Goal: Transaction & Acquisition: Subscribe to service/newsletter

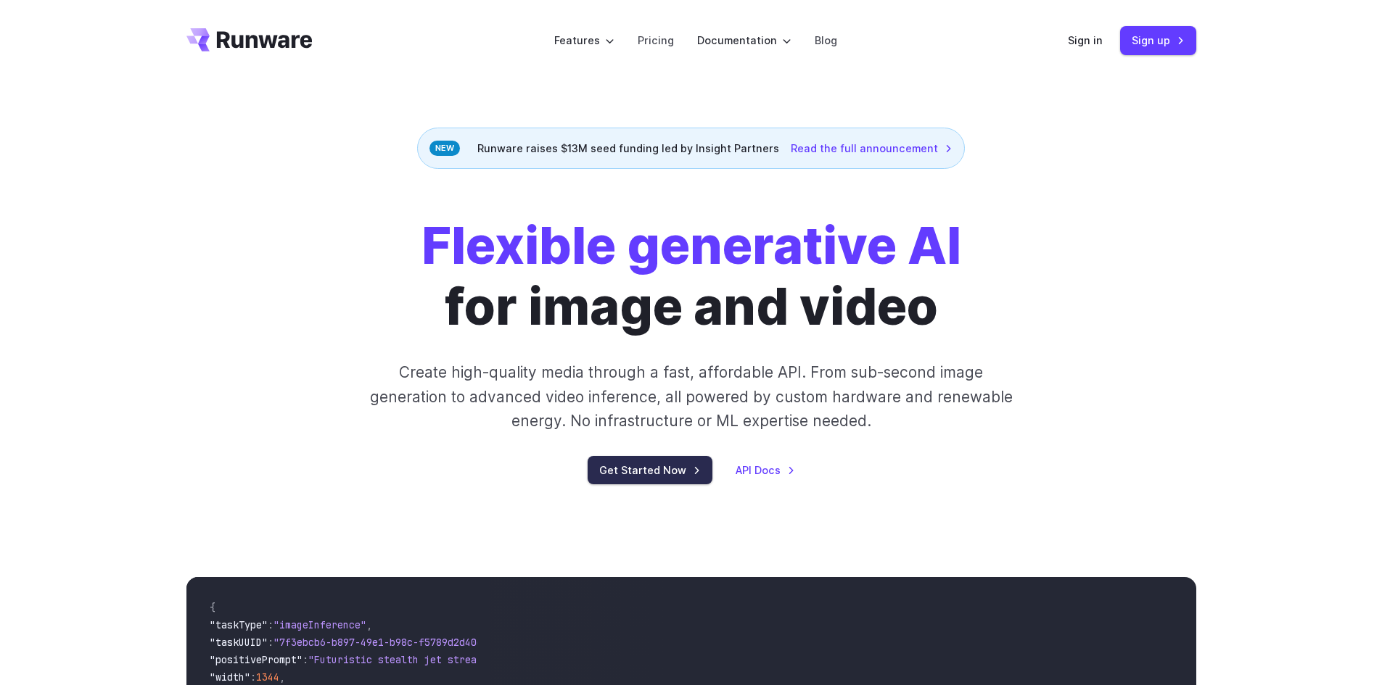
click at [647, 467] on link "Get Started Now" at bounding box center [649, 470] width 125 height 28
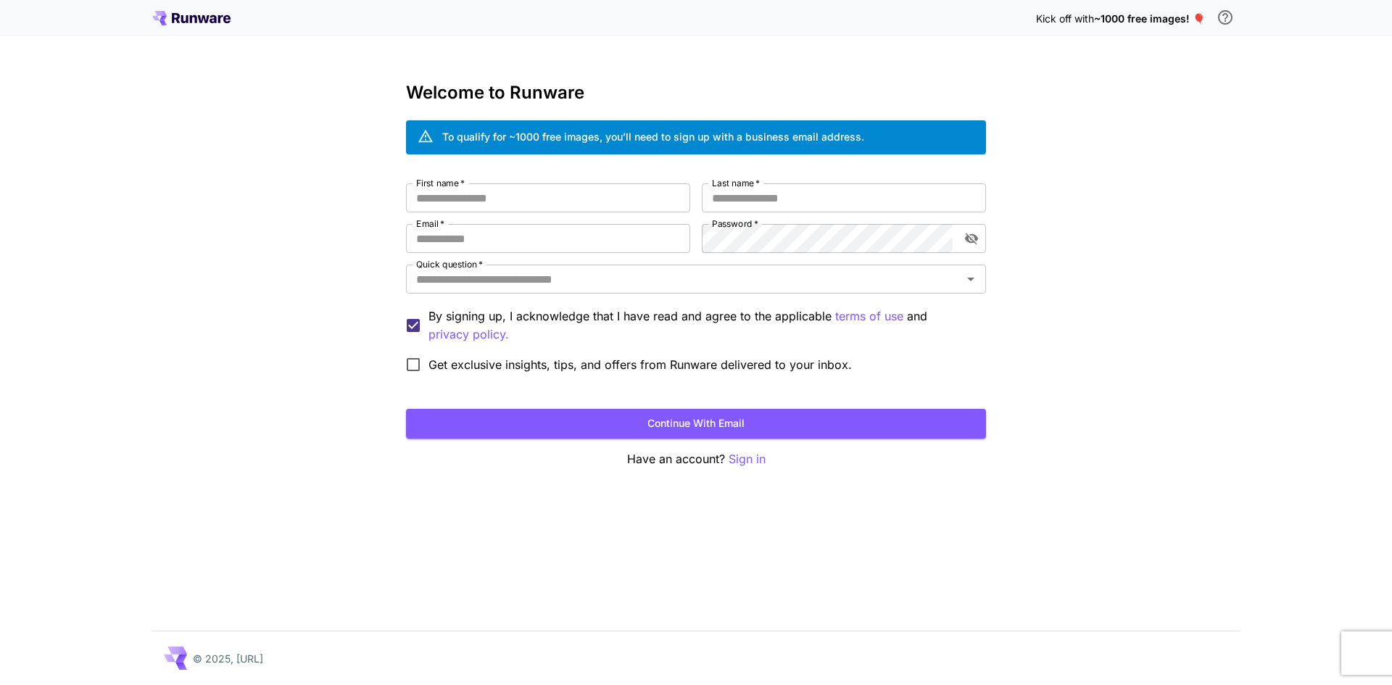
click at [1119, 273] on div "Kick off with ~1000 free images! 🎈 Welcome to Runware To qualify for ~1000 free…" at bounding box center [696, 342] width 1392 height 685
click at [542, 94] on h3 "Welcome to Runware" at bounding box center [696, 93] width 580 height 20
drag, startPoint x: 238, startPoint y: 20, endPoint x: 167, endPoint y: 16, distance: 71.2
click at [167, 16] on div "Kick off with ~1000 free images! 🎈" at bounding box center [696, 18] width 1088 height 30
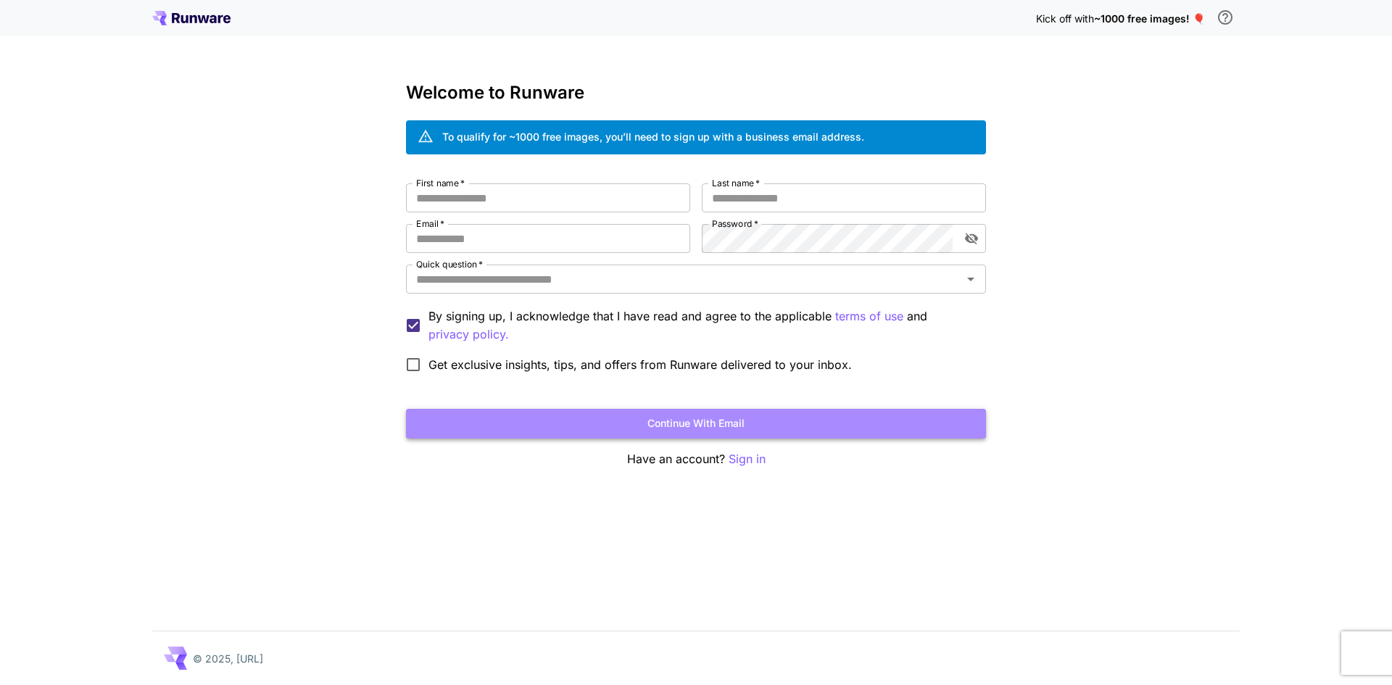
click at [693, 427] on button "Continue with email" at bounding box center [696, 424] width 580 height 30
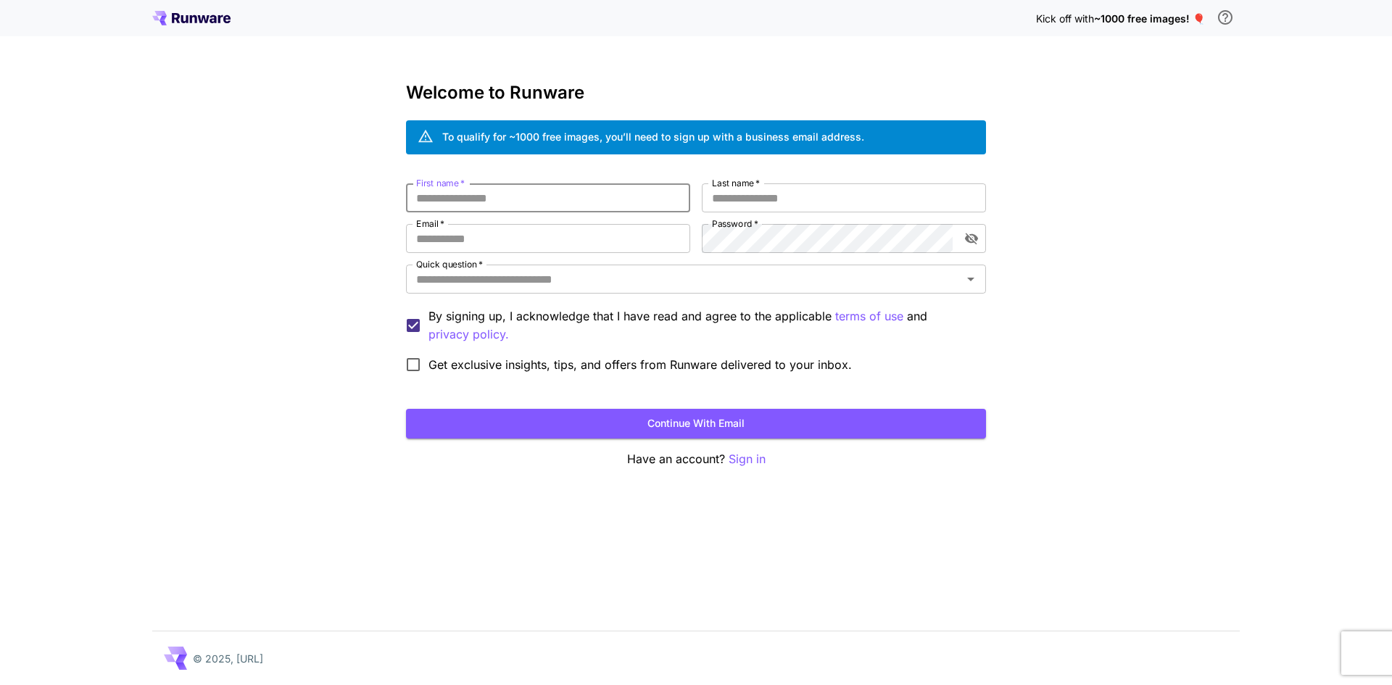
click at [329, 252] on div "Kick off with ~1000 free images! 🎈 Welcome to Runware To qualify for ~1000 free…" at bounding box center [696, 342] width 1392 height 685
click at [833, 207] on input "Last name   *" at bounding box center [844, 197] width 284 height 29
click at [516, 196] on input "First name   *" at bounding box center [548, 197] width 284 height 29
type input "****"
click at [764, 186] on input "Last name   *" at bounding box center [844, 197] width 284 height 29
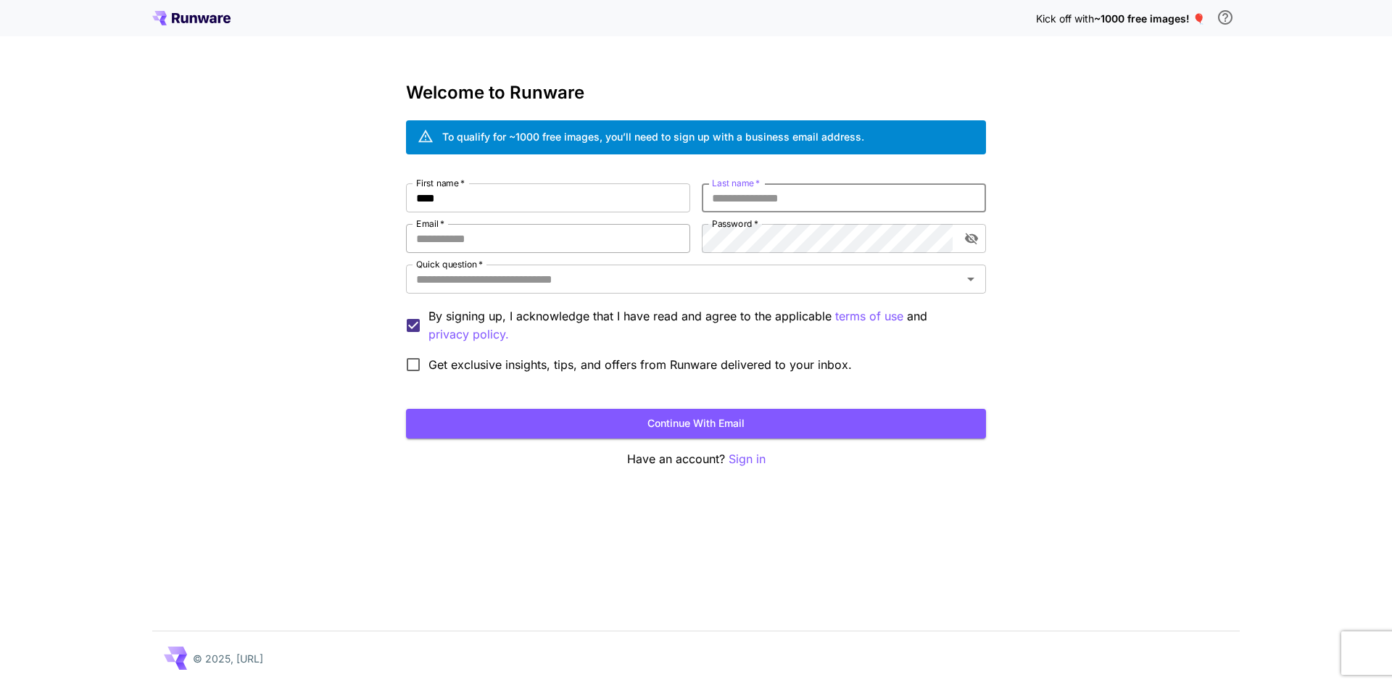
click at [516, 232] on input "Email   *" at bounding box center [548, 238] width 284 height 29
click at [780, 189] on input "Last name   *" at bounding box center [844, 197] width 284 height 29
click at [798, 195] on input "Last name   *" at bounding box center [844, 197] width 284 height 29
type input "******"
click at [516, 240] on input "Email   *" at bounding box center [548, 238] width 284 height 29
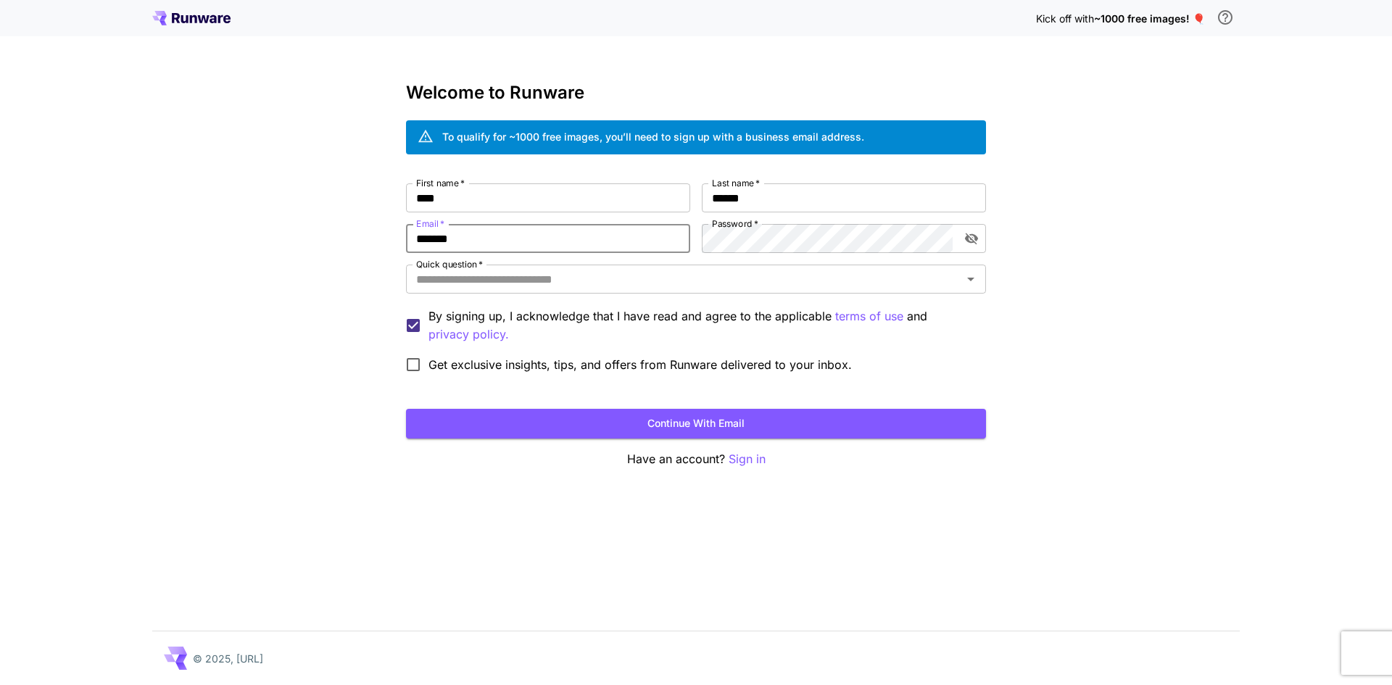
click at [474, 238] on input "*******" at bounding box center [548, 238] width 284 height 29
click at [479, 238] on input "*******" at bounding box center [548, 238] width 284 height 29
click at [973, 233] on icon "toggle password visibility" at bounding box center [972, 238] width 15 height 15
type input "**********"
click at [571, 281] on input "Quick question   *" at bounding box center [684, 279] width 548 height 20
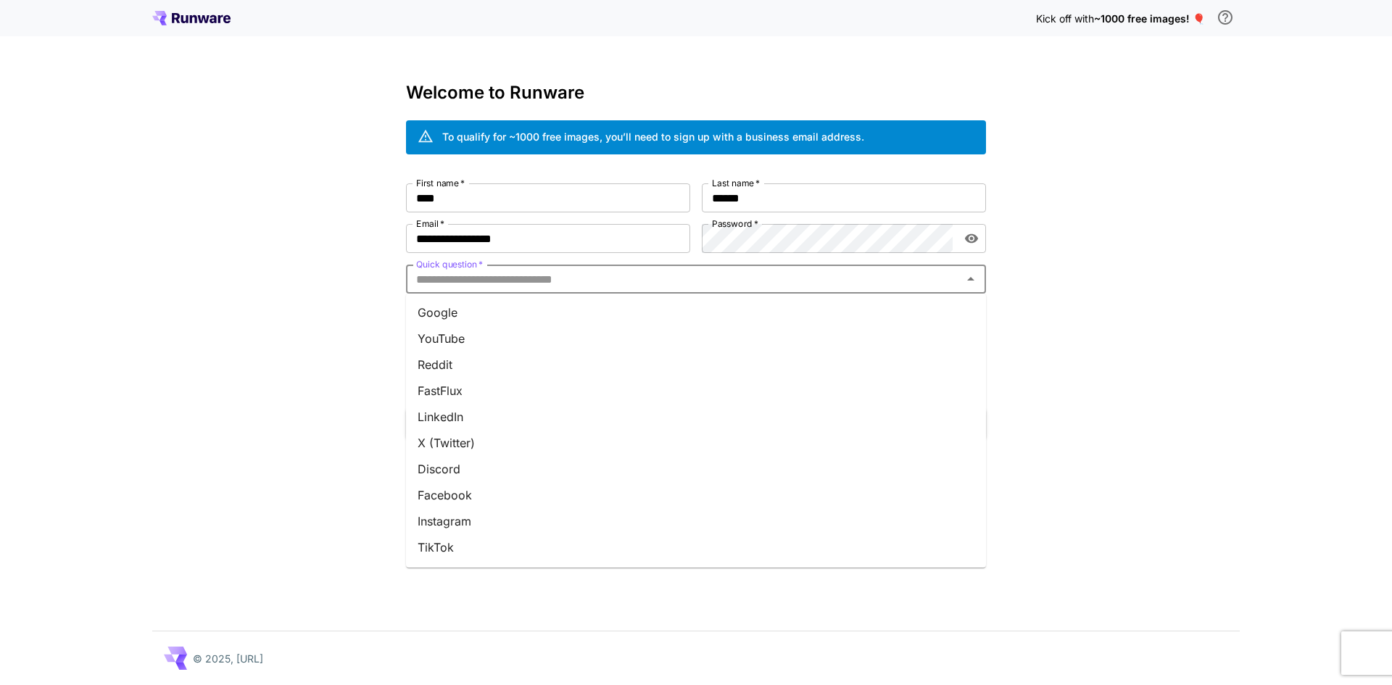
click at [487, 314] on li "Google" at bounding box center [696, 313] width 580 height 26
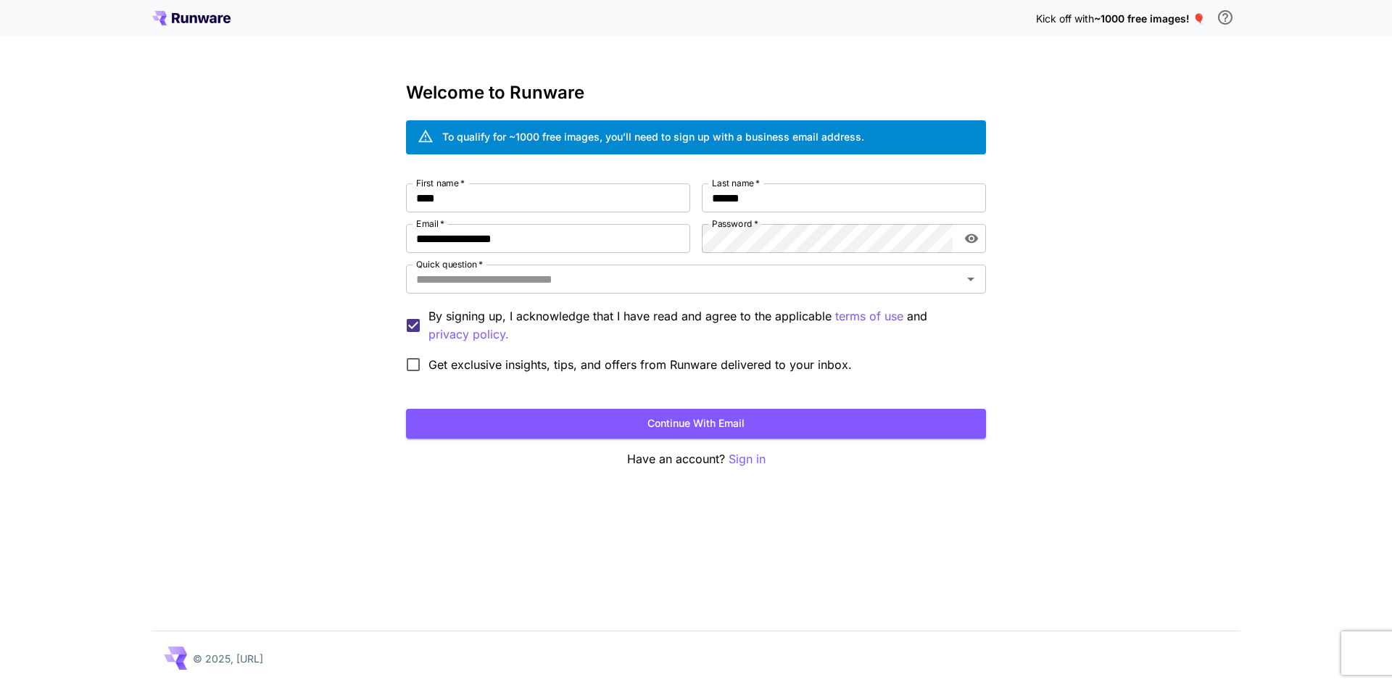
type input "******"
click at [696, 427] on button "Continue with email" at bounding box center [696, 424] width 580 height 30
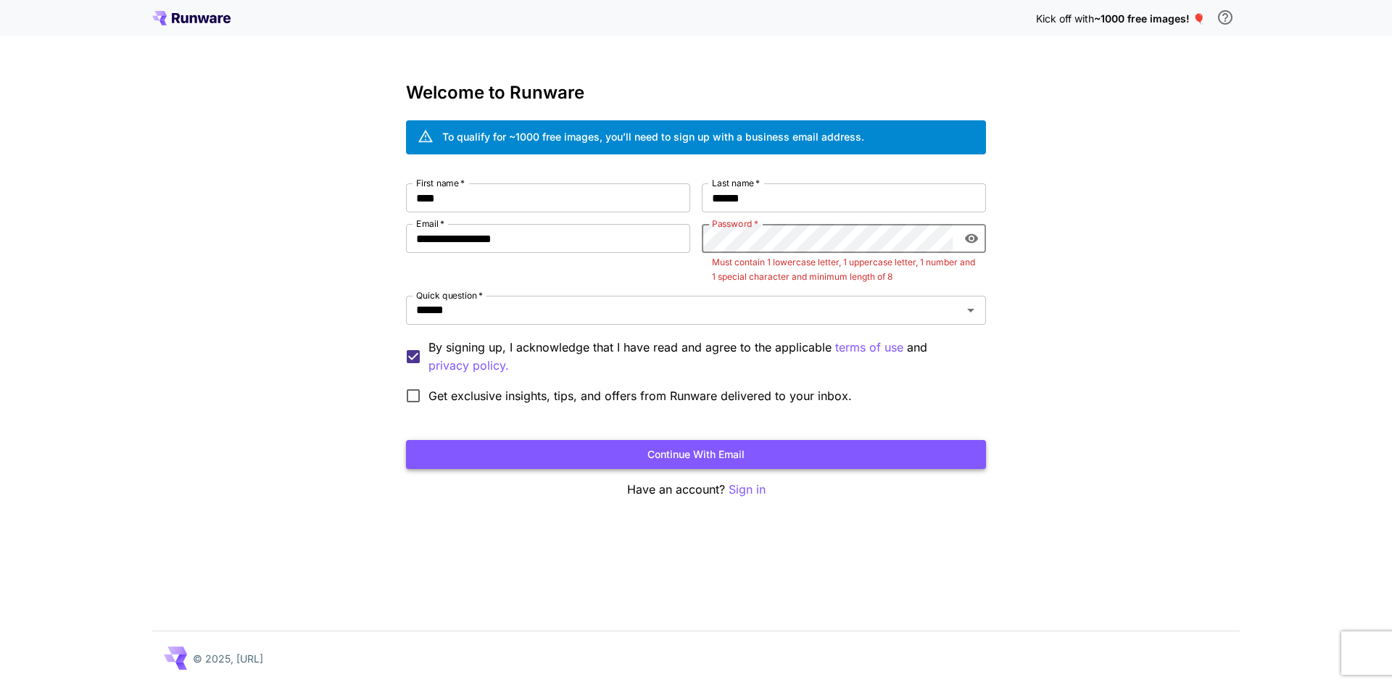
click at [693, 453] on button "Continue with email" at bounding box center [696, 455] width 580 height 30
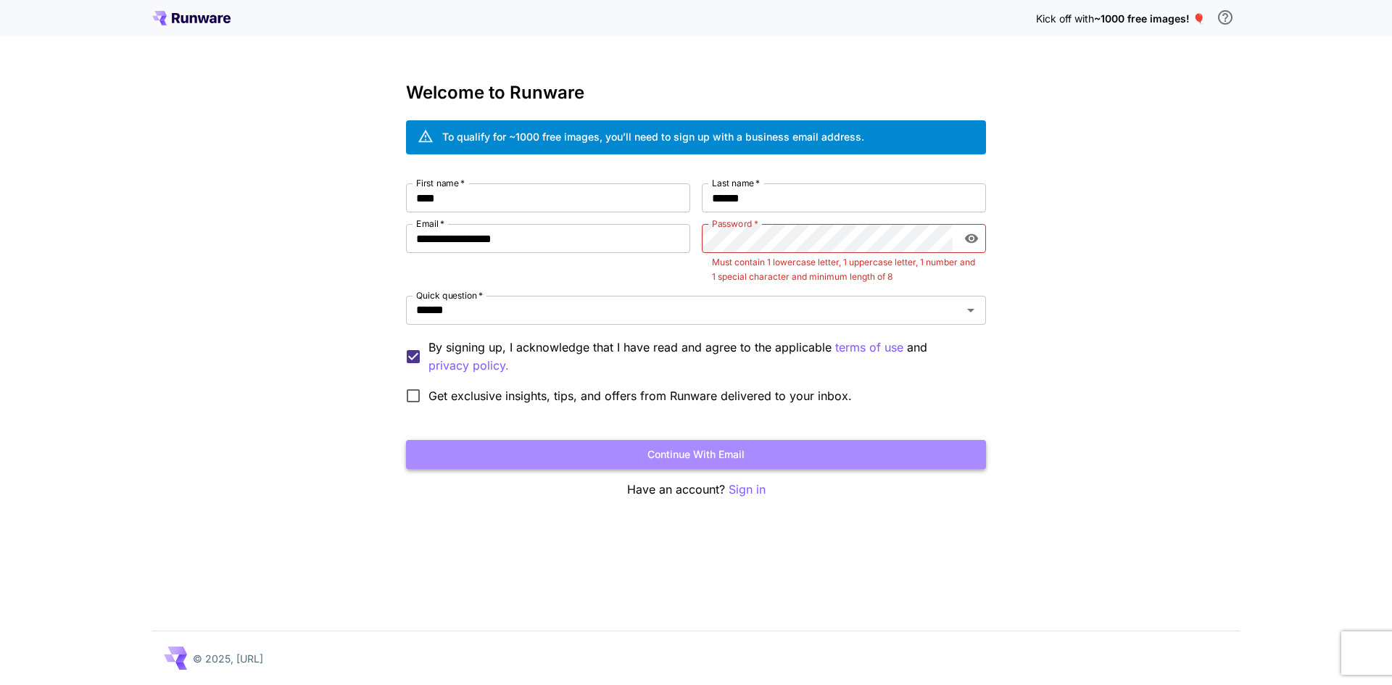
click at [701, 456] on button "Continue with email" at bounding box center [696, 455] width 580 height 30
click at [671, 454] on button "Continue with email" at bounding box center [696, 455] width 580 height 30
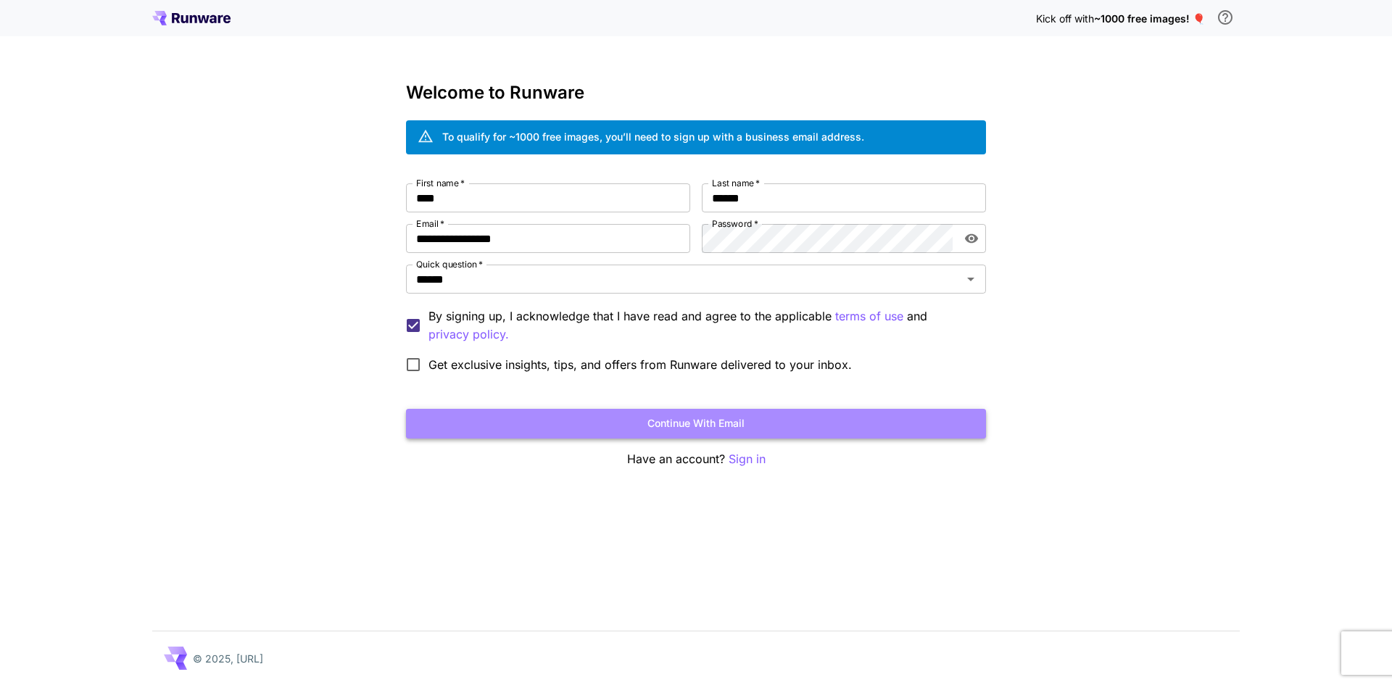
click at [689, 421] on button "Continue with email" at bounding box center [696, 424] width 580 height 30
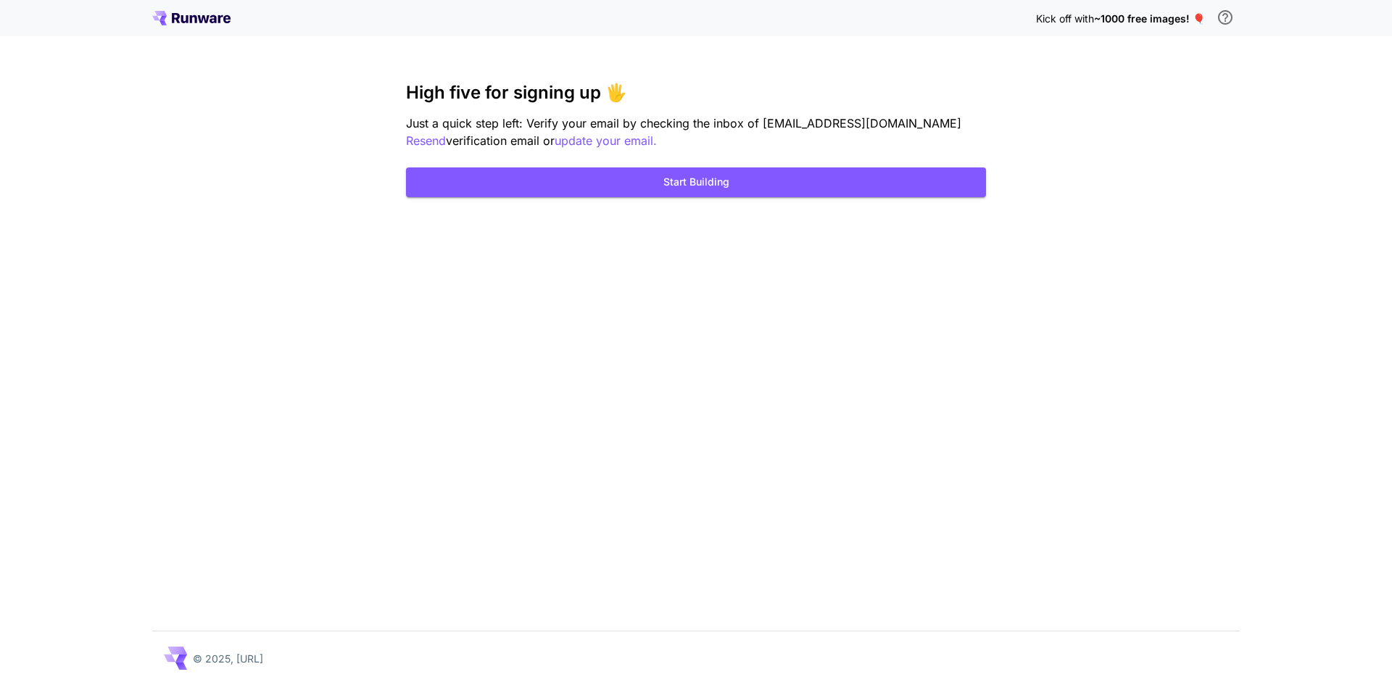
click at [925, 350] on div "Kick off with ~1000 free images! 🎈 High five for signing up 🖐️ Just a quick ste…" at bounding box center [696, 342] width 1392 height 685
click at [691, 185] on button "Start Building" at bounding box center [696, 183] width 580 height 30
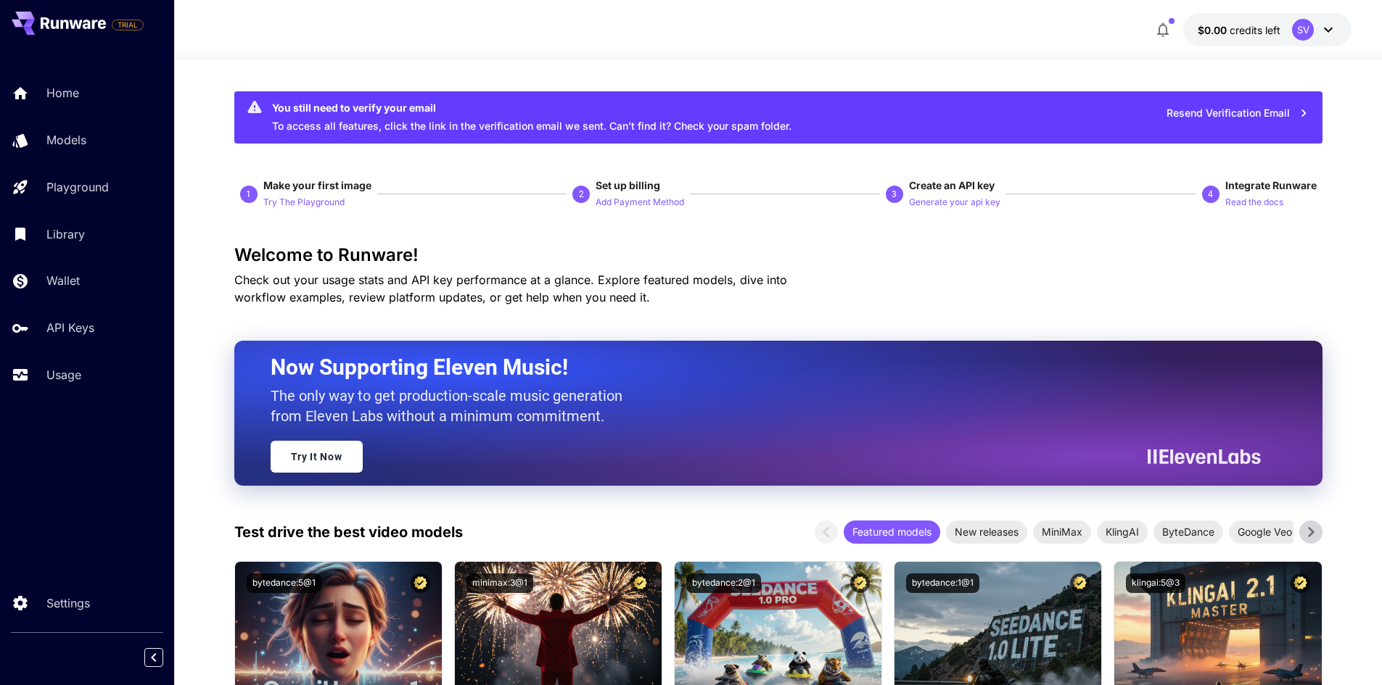
drag, startPoint x: 1092, startPoint y: 25, endPoint x: 1049, endPoint y: 24, distance: 43.5
drag, startPoint x: 1049, startPoint y: 24, endPoint x: 1332, endPoint y: 68, distance: 286.3
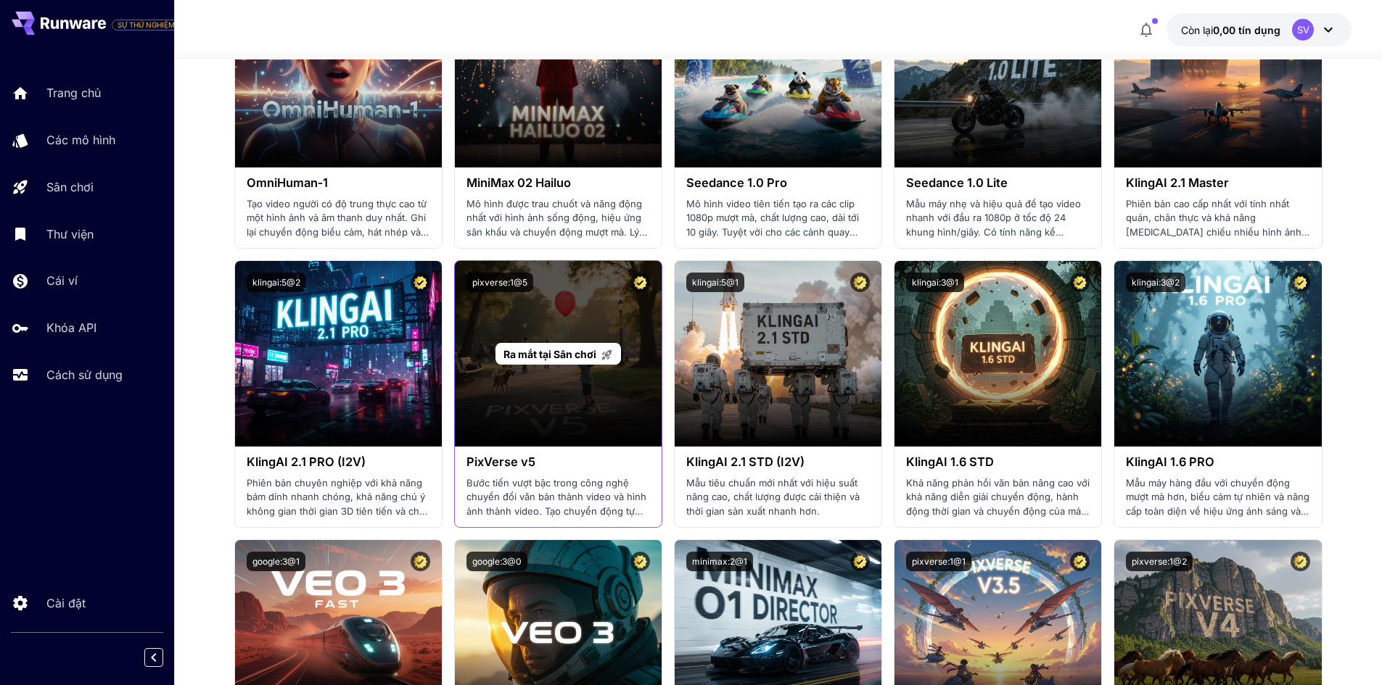
scroll to position [725, 0]
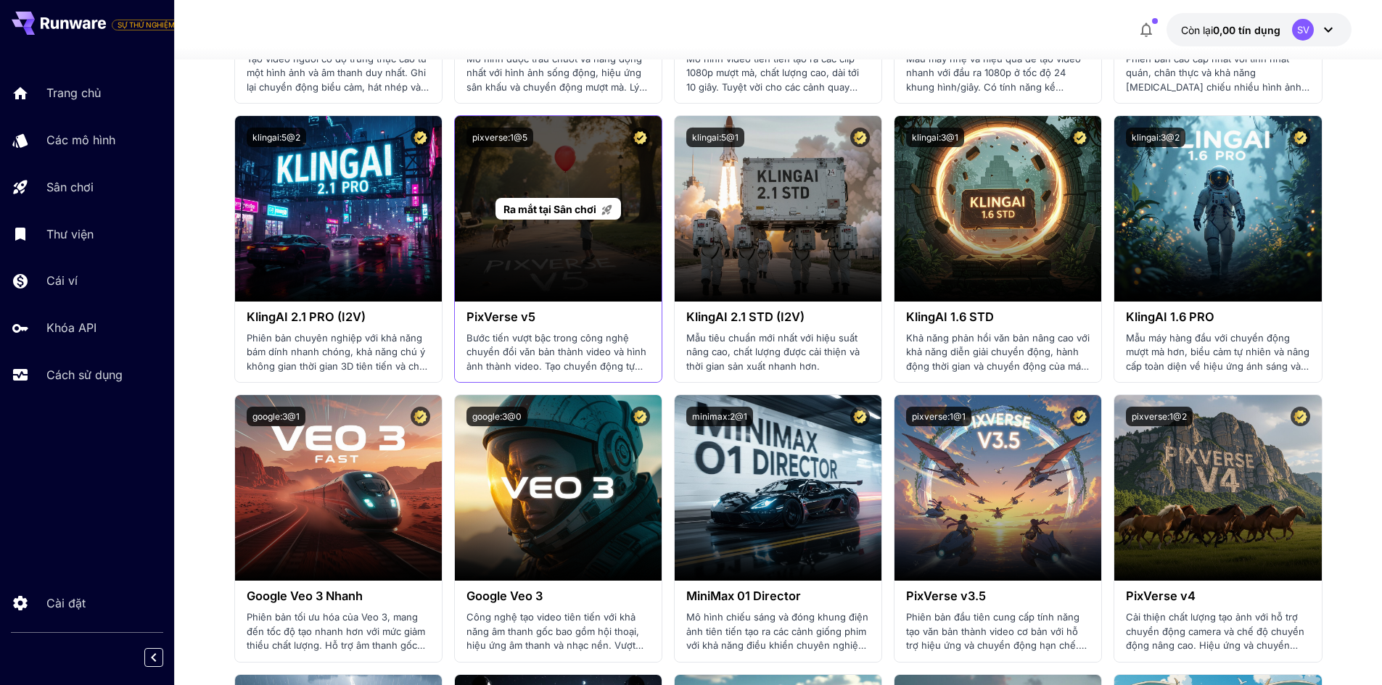
click at [553, 228] on div "Ra mắt tại Sân chơi" at bounding box center [558, 209] width 207 height 186
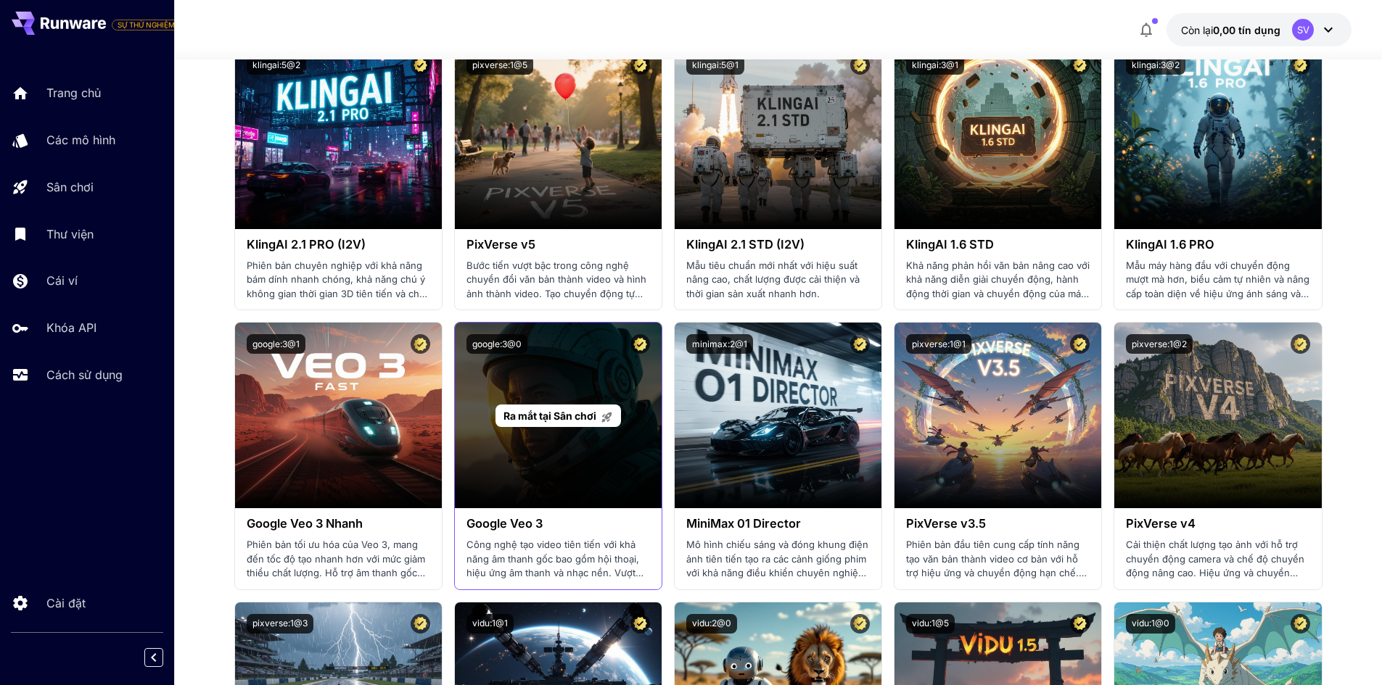
scroll to position [870, 0]
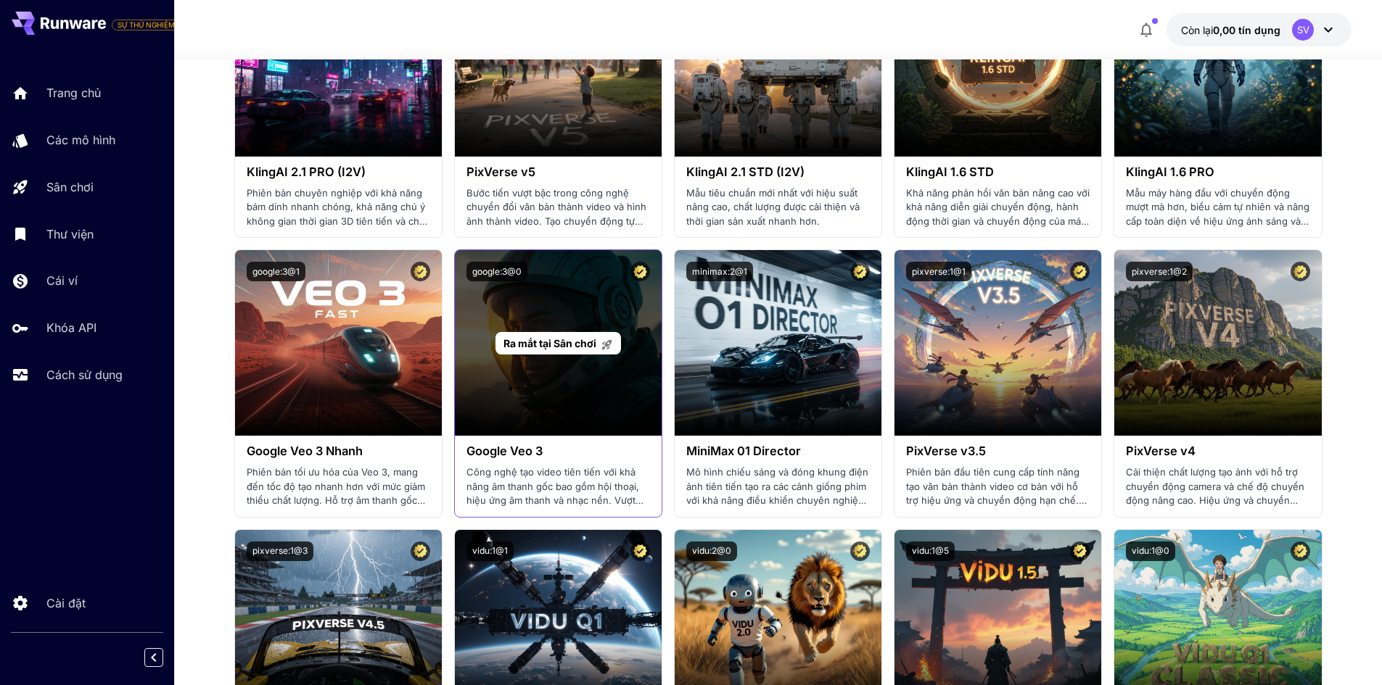
click at [549, 381] on div "Ra mắt tại Sân chơi" at bounding box center [558, 343] width 207 height 186
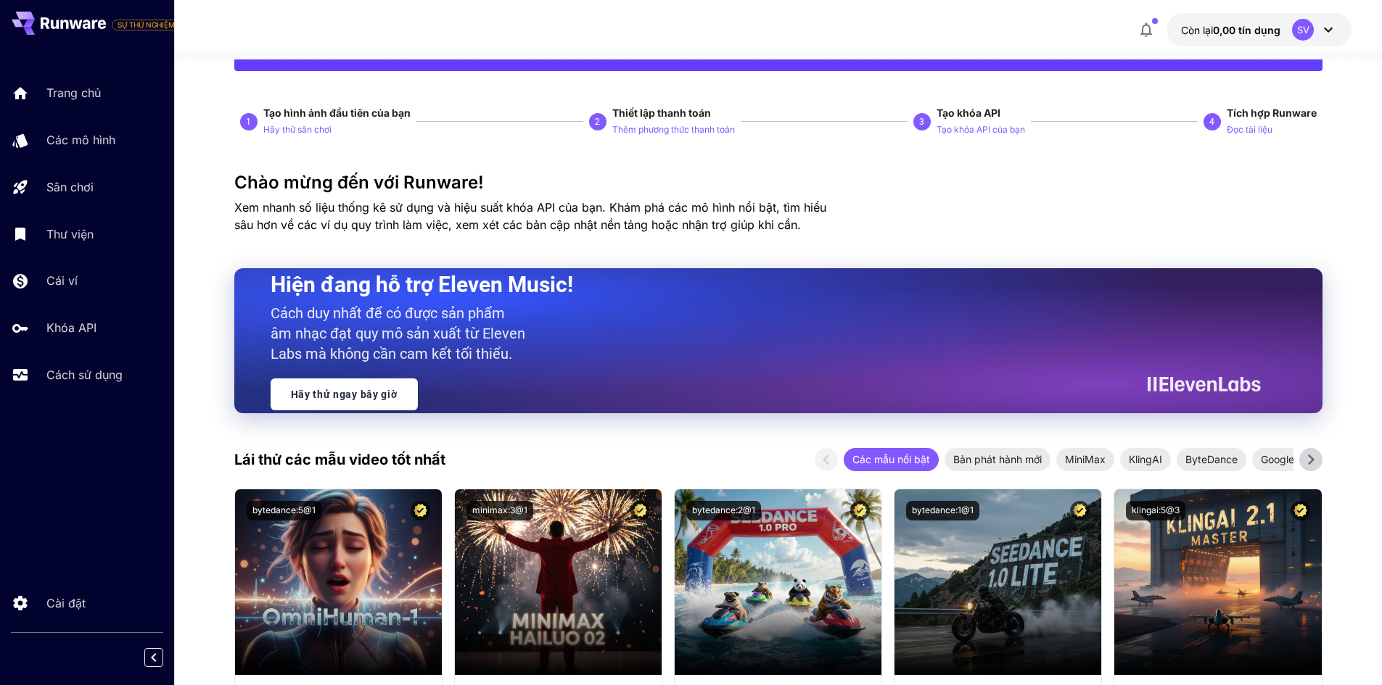
scroll to position [0, 0]
